Goal: Find specific page/section: Locate a particular part of the current website

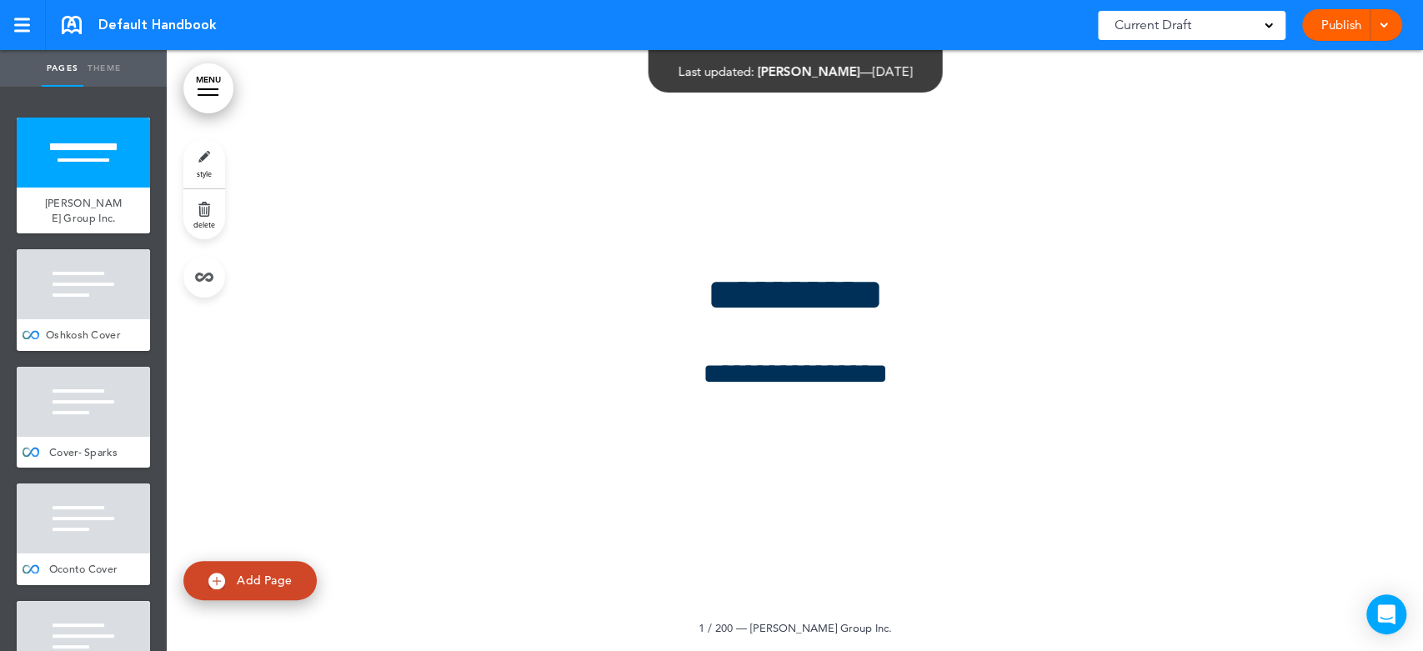
click at [1058, 129] on div at bounding box center [795, 350] width 1256 height 601
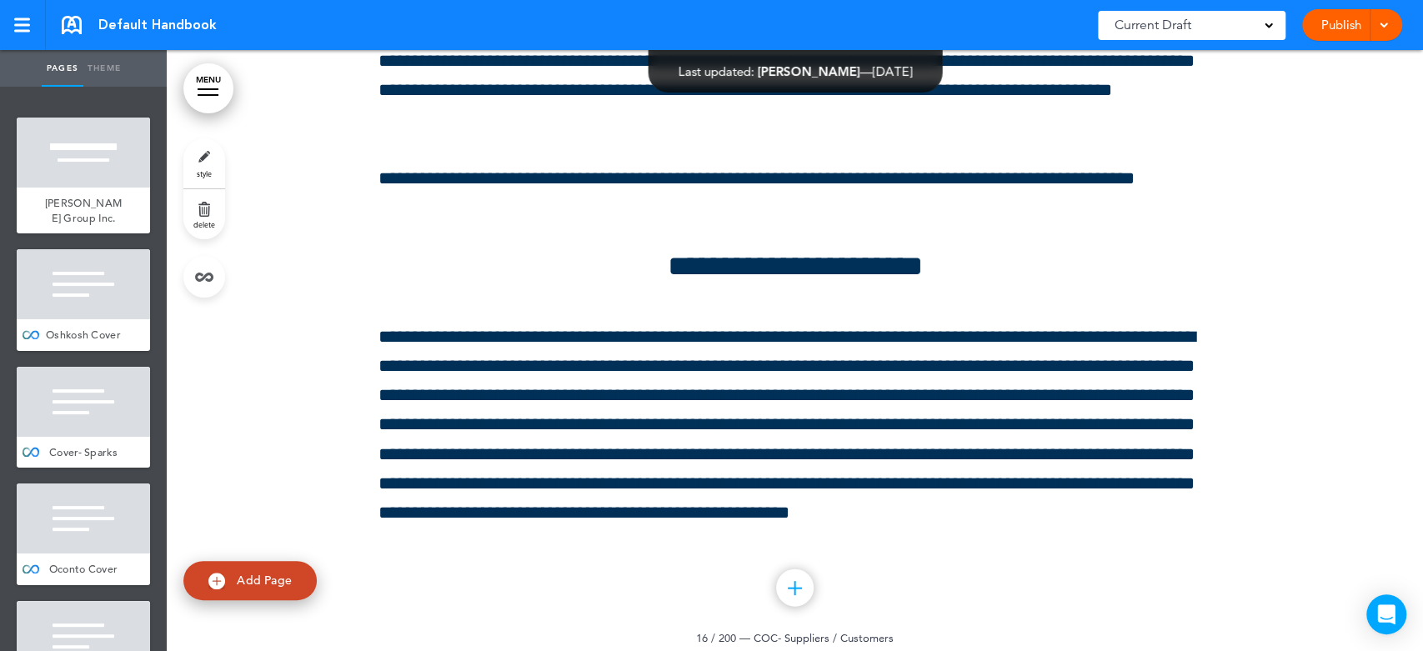
scroll to position [23650, 0]
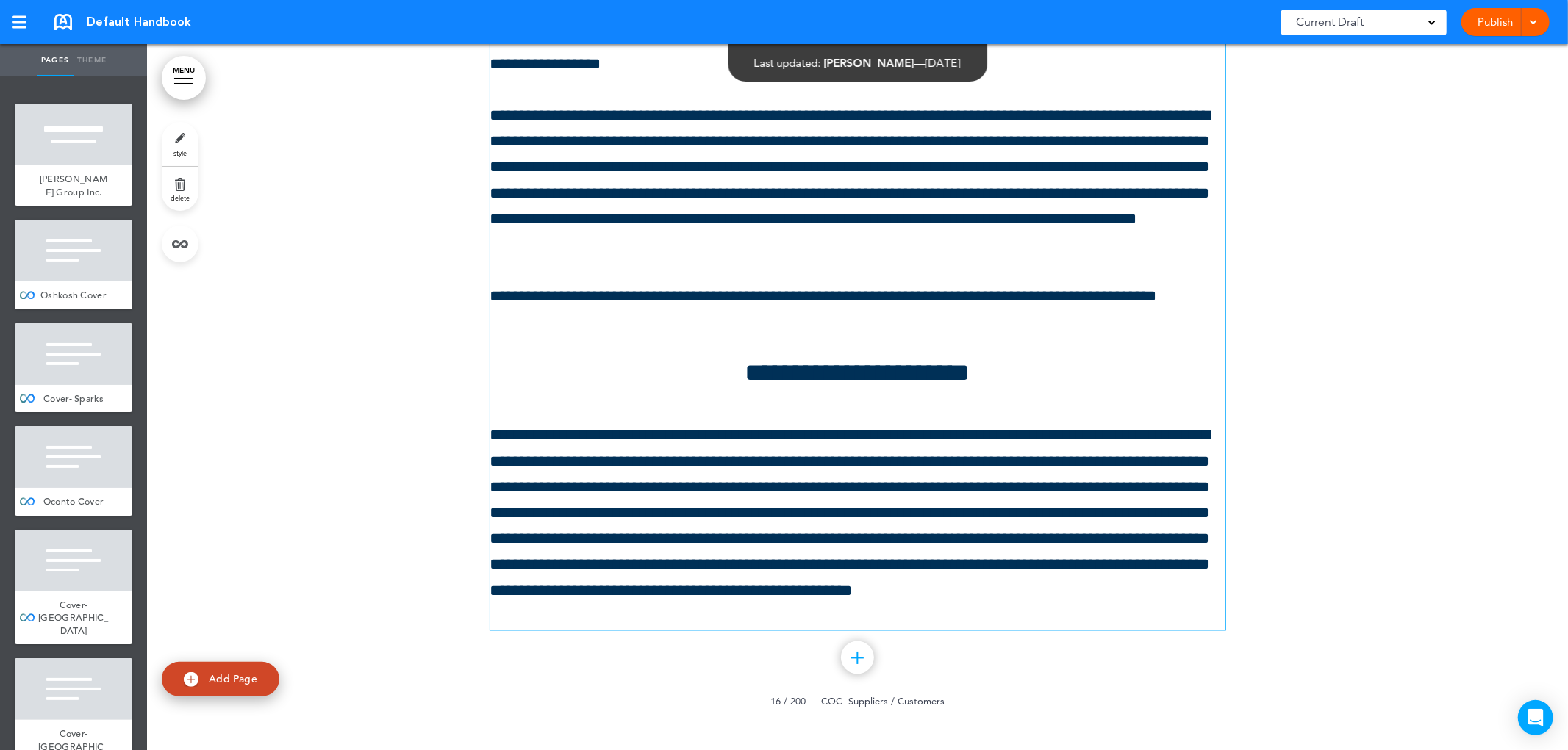
click at [1102, 360] on h4 "**********" at bounding box center [857, 373] width 735 height 26
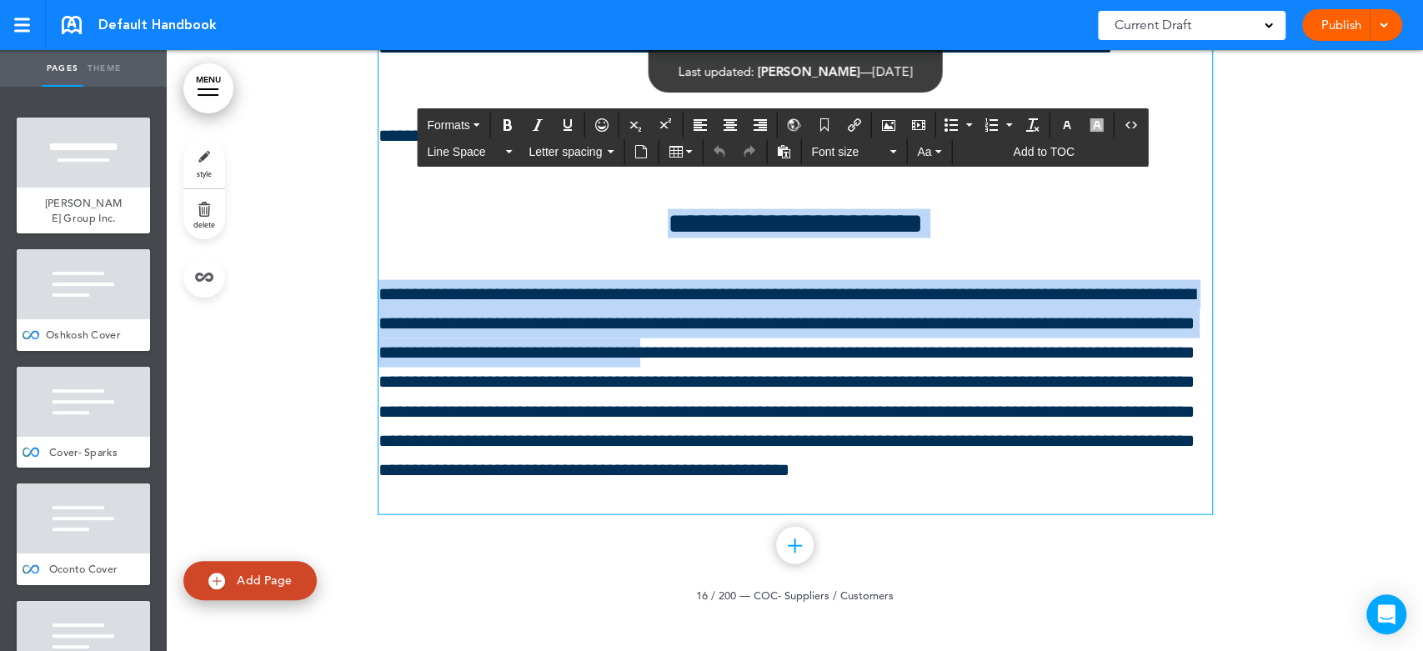
drag, startPoint x: 602, startPoint y: 212, endPoint x: 933, endPoint y: 338, distance: 354.3
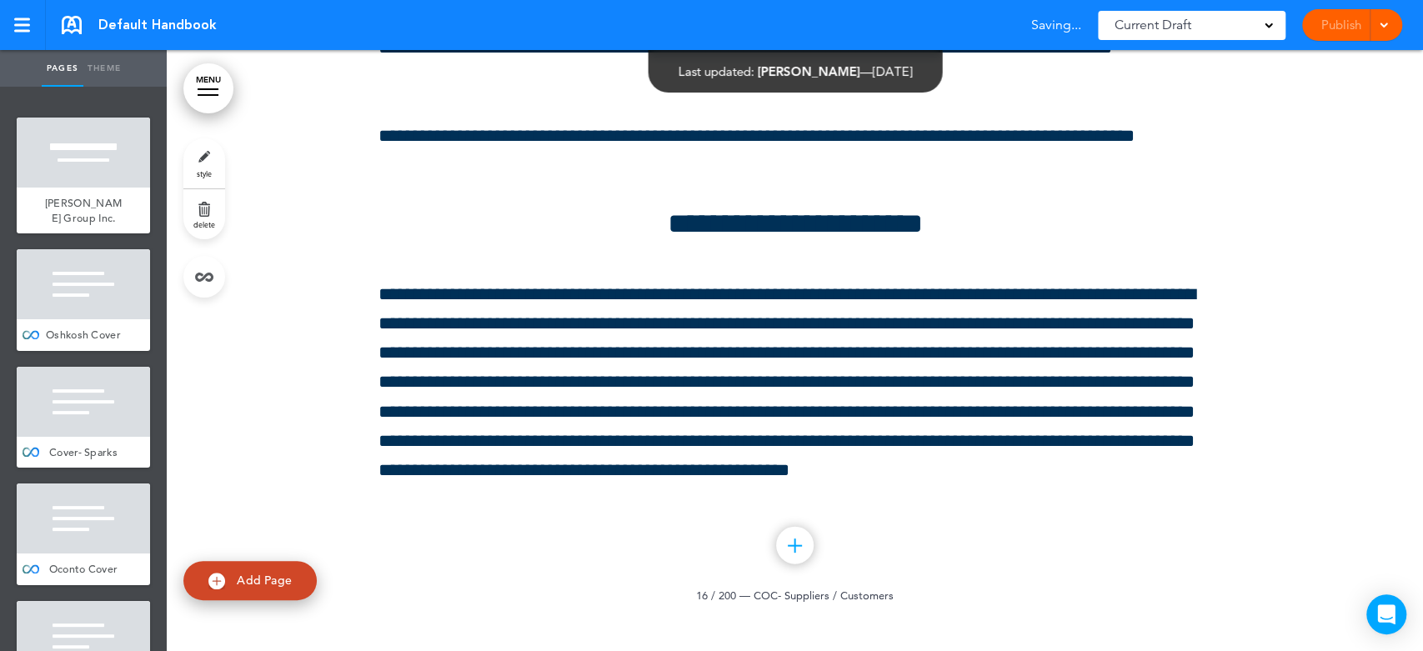
drag, startPoint x: 1340, startPoint y: 362, endPoint x: 1323, endPoint y: 363, distance: 16.8
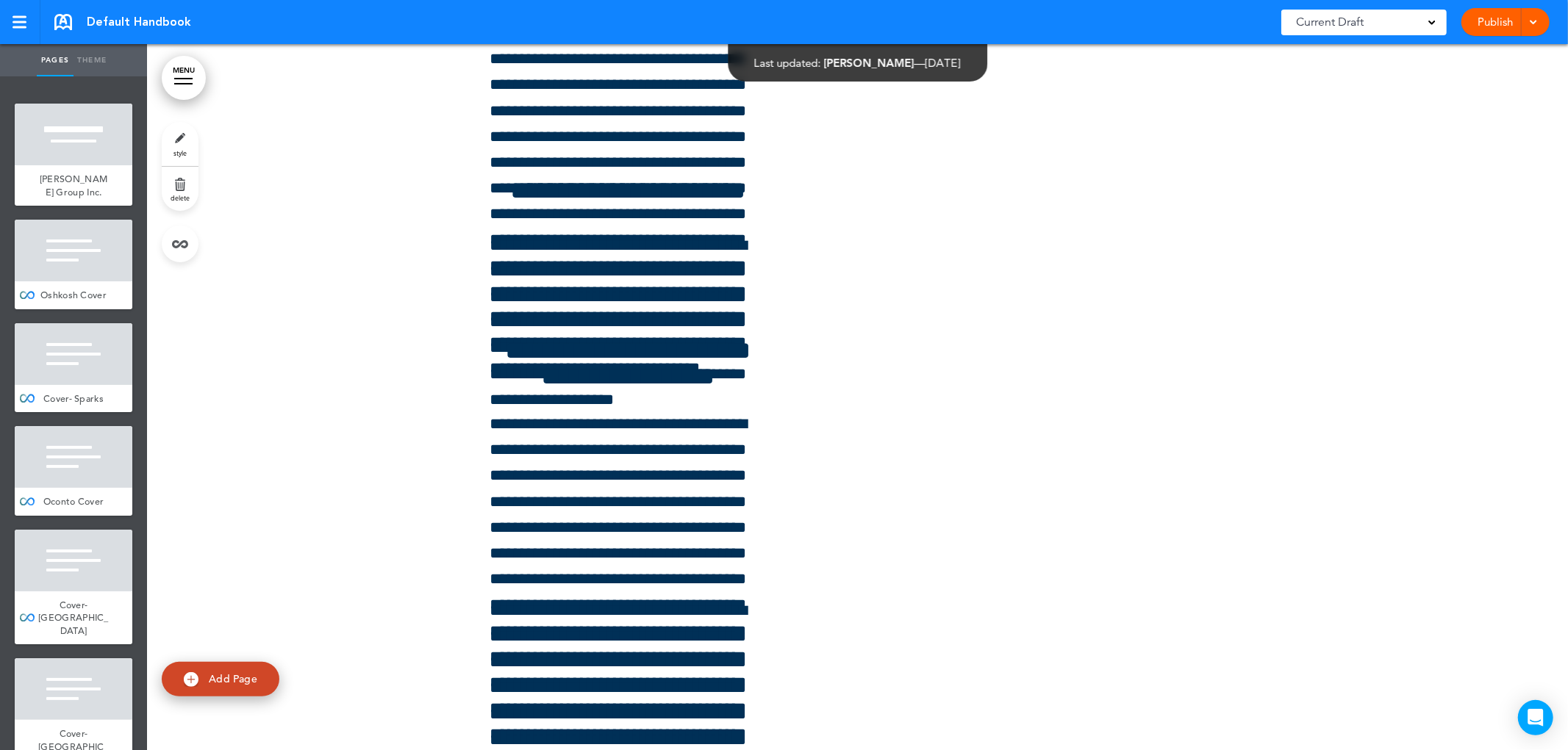
scroll to position [20878, 0]
